Goal: Task Accomplishment & Management: Use online tool/utility

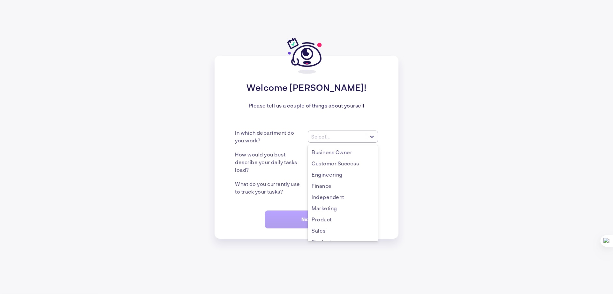
click at [342, 135] on div "Select..." at bounding box center [337, 136] width 58 height 7
click at [333, 196] on div "Independent" at bounding box center [343, 196] width 70 height 11
click at [334, 165] on div "Select..." at bounding box center [337, 161] width 58 height 7
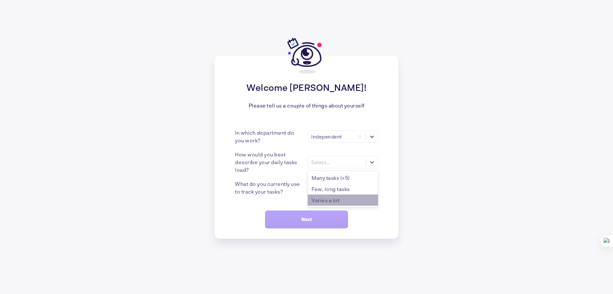
click at [354, 197] on div "Varies a lot" at bounding box center [343, 199] width 70 height 11
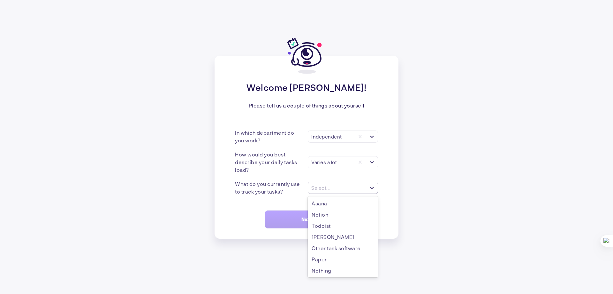
click at [325, 185] on div "Select..." at bounding box center [320, 188] width 19 height 6
click at [329, 250] on div "Other task software" at bounding box center [343, 247] width 70 height 11
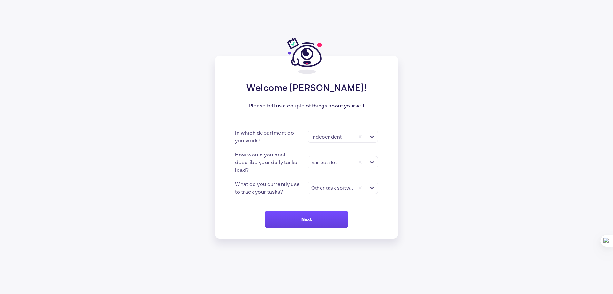
click at [303, 214] on button "Next" at bounding box center [306, 219] width 83 height 18
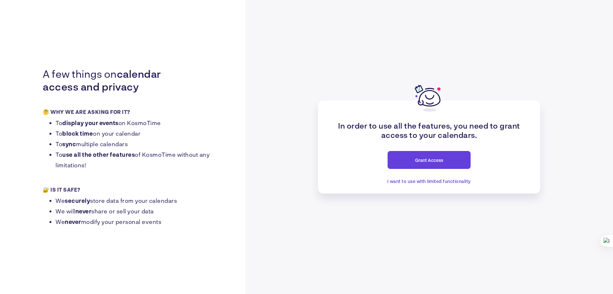
click at [425, 162] on span "Grant Access" at bounding box center [429, 159] width 28 height 5
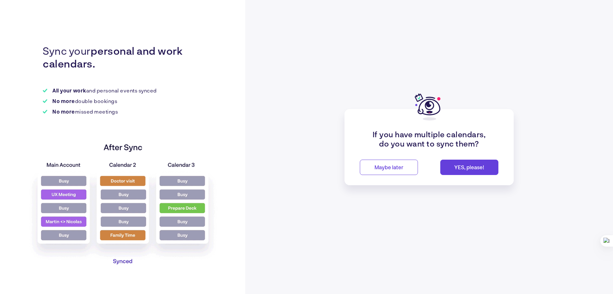
click at [378, 170] on button "Maybe later" at bounding box center [389, 166] width 58 height 15
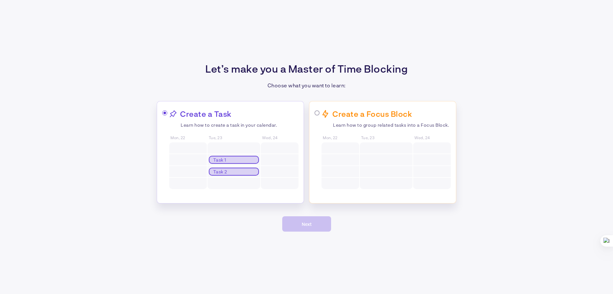
click at [163, 113] on span at bounding box center [164, 112] width 5 height 5
click at [164, 113] on input "radio" at bounding box center [166, 113] width 4 height 4
radio input "true"
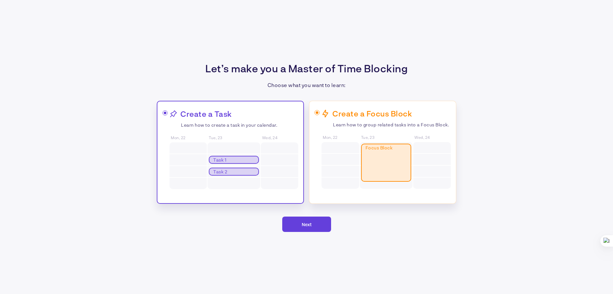
click at [319, 112] on input "radio" at bounding box center [318, 113] width 4 height 4
radio input "true"
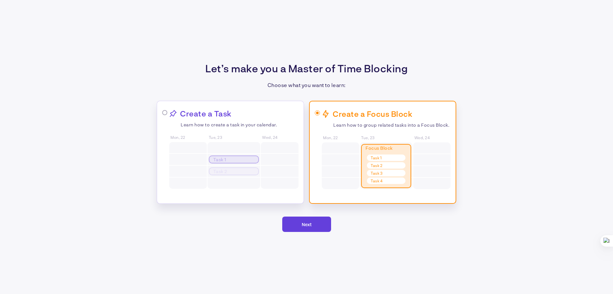
click at [284, 135] on div "Create a Task Learn how to create a task in your calendar. Mon, 22 Tue, 23 Task…" at bounding box center [233, 149] width 129 height 81
radio input "true"
radio input "false"
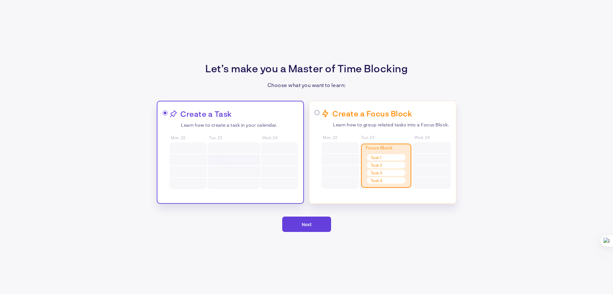
click at [314, 138] on div "Create a Focus Block Learn how to group related tasks into a Focus Block. Mon, …" at bounding box center [382, 152] width 147 height 103
radio input "false"
radio input "true"
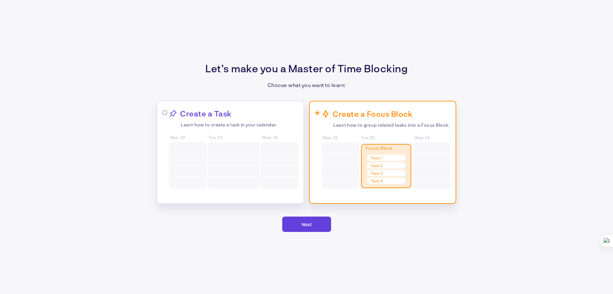
click at [310, 228] on button "Next" at bounding box center [306, 223] width 49 height 15
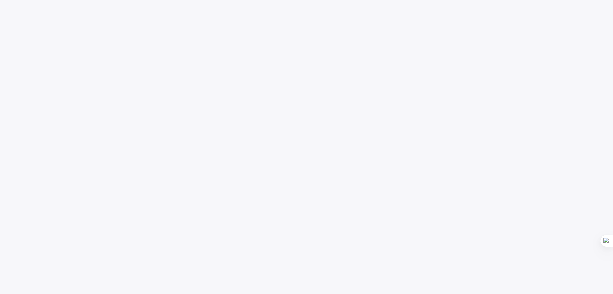
scroll to position [75, 0]
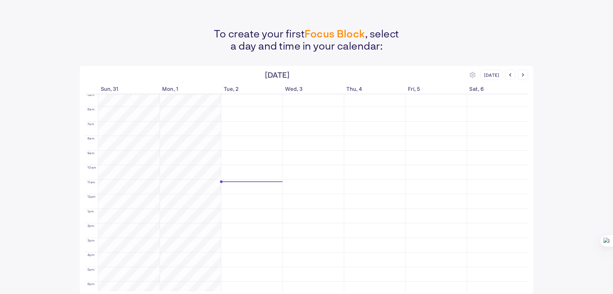
click at [558, 105] on div "To create your first Focus Block , select a day and time in your calendar: [DAT…" at bounding box center [306, 147] width 613 height 294
click at [540, 80] on div "To create your first Focus Block , select a day and time in your calendar: [DAT…" at bounding box center [306, 147] width 613 height 294
click at [579, 129] on div "To create your first Focus Block , select a day and time in your calendar: [DAT…" at bounding box center [306, 147] width 613 height 294
drag, startPoint x: 97, startPoint y: 85, endPoint x: 302, endPoint y: 80, distance: 204.5
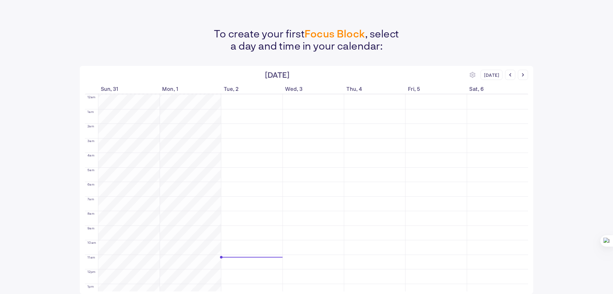
click at [302, 80] on div "[DATE] [DATE] Sun, 31 Mon, 1 Tue, 2 Wed, 3 Thu, 4 Fri, 5 Sat, 6 12am 1am 2am 3a…" at bounding box center [307, 180] width 454 height 228
click at [333, 79] on div "[DATE]" at bounding box center [277, 75] width 385 height 10
click at [596, 81] on div "To create your first Focus Block , select a day and time in your calendar: [DAT…" at bounding box center [306, 147] width 613 height 294
click at [526, 78] on div at bounding box center [523, 75] width 10 height 10
click at [508, 77] on div at bounding box center [510, 75] width 10 height 10
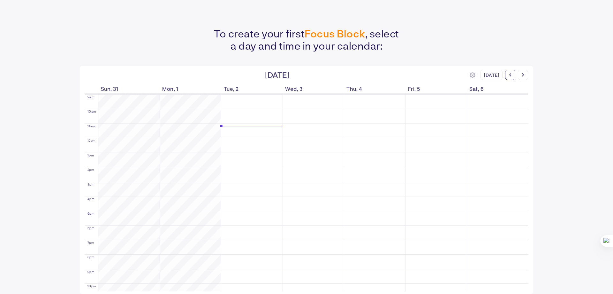
scroll to position [154, 0]
click at [472, 73] on icon at bounding box center [473, 75] width 6 height 6
click at [526, 89] on div "Start week on : [DATE]" at bounding box center [496, 98] width 65 height 31
click at [555, 90] on div "To create your first Focus Block , select a day and time in your calendar: [DAT…" at bounding box center [306, 147] width 613 height 294
click at [407, 32] on p "To create your first Focus Block , select a day and time in your calendar:" at bounding box center [306, 39] width 613 height 24
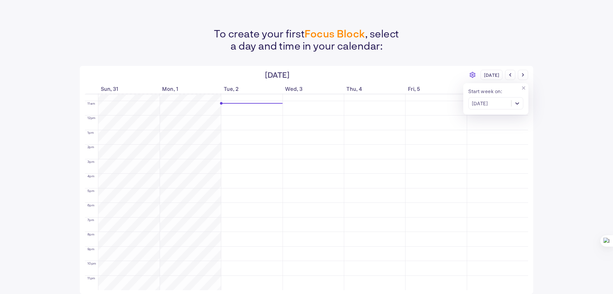
click at [538, 46] on p "To create your first Focus Block , select a day and time in your calendar:" at bounding box center [306, 39] width 613 height 24
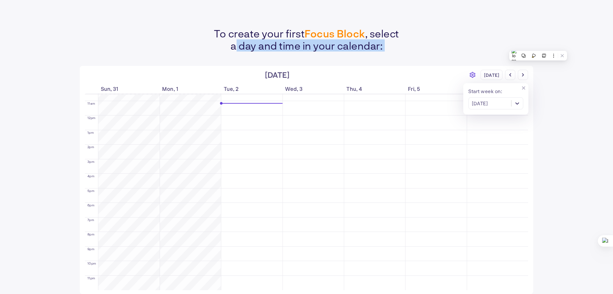
click at [538, 46] on p "To create your first Focus Block , select a day and time in your calendar:" at bounding box center [306, 39] width 613 height 24
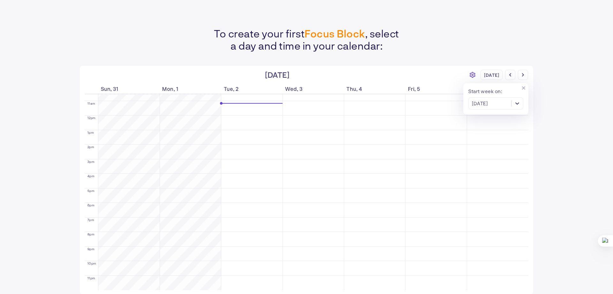
click at [550, 32] on p "To create your first Focus Block , select a day and time in your calendar:" at bounding box center [306, 39] width 613 height 24
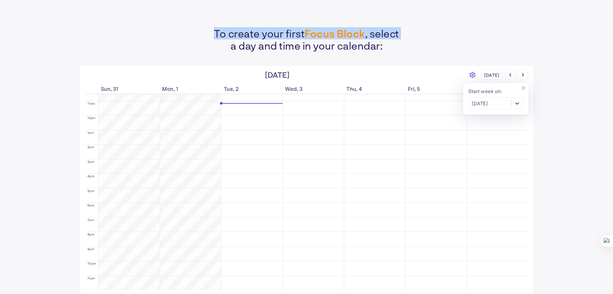
click at [550, 32] on p "To create your first Focus Block , select a day and time in your calendar:" at bounding box center [306, 39] width 613 height 24
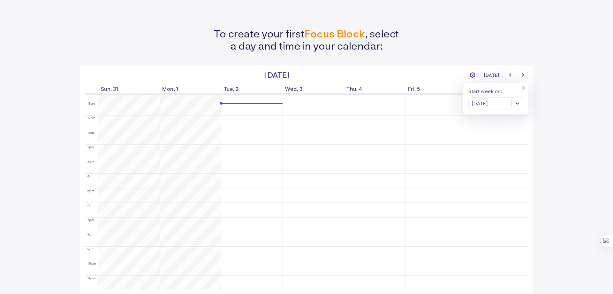
click at [528, 54] on div "To create your first Focus Block , select a day and time in your calendar: [DAT…" at bounding box center [306, 147] width 613 height 294
click at [495, 100] on div "[DATE]" at bounding box center [490, 103] width 42 height 7
click at [494, 128] on div "[DATE]" at bounding box center [496, 128] width 55 height 10
click at [573, 118] on div "To create your first Focus Block , select a day and time in your calendar: [DAT…" at bounding box center [306, 147] width 613 height 294
